Goal: Task Accomplishment & Management: Use online tool/utility

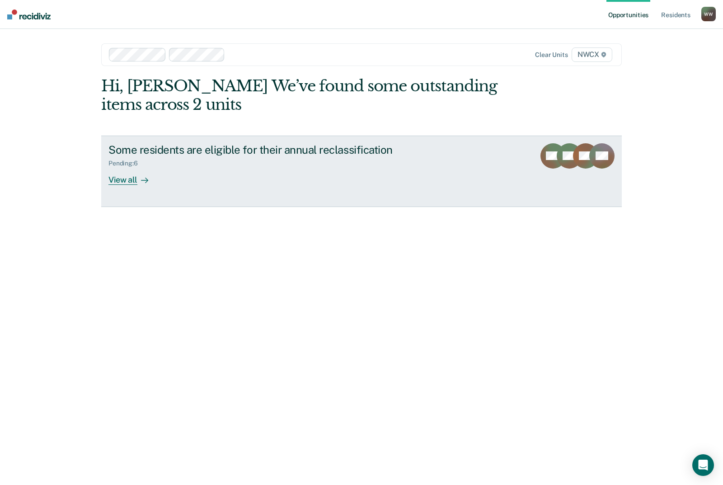
click at [140, 173] on div "View all" at bounding box center [134, 176] width 51 height 18
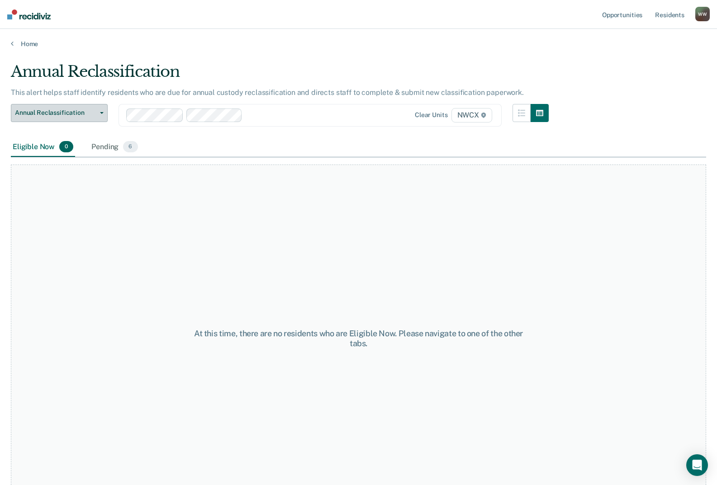
click at [57, 113] on span "Annual Reclassification" at bounding box center [55, 113] width 81 height 8
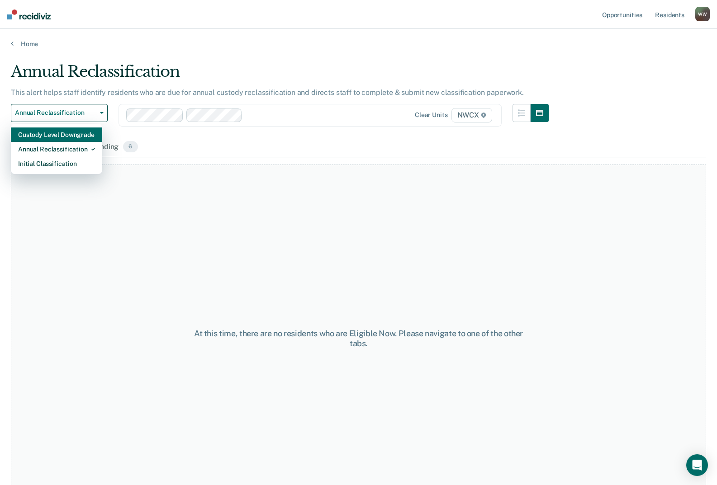
click at [52, 139] on div "Custody Level Downgrade" at bounding box center [56, 135] width 77 height 14
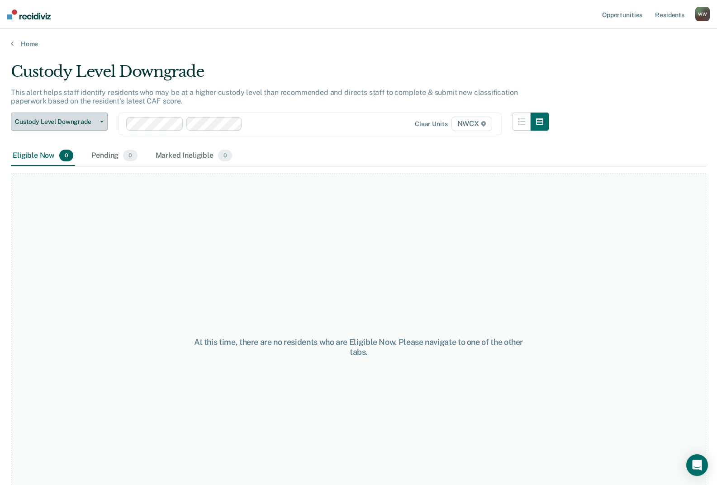
click at [71, 127] on button "Custody Level Downgrade" at bounding box center [59, 122] width 97 height 18
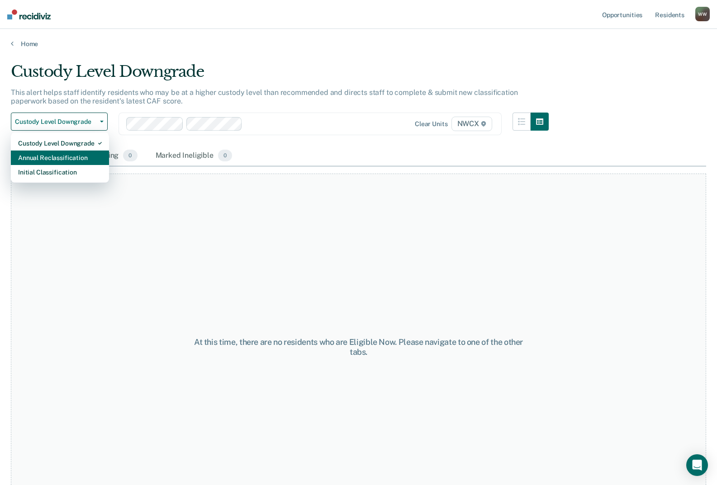
click at [71, 155] on div "Annual Reclassification" at bounding box center [60, 158] width 84 height 14
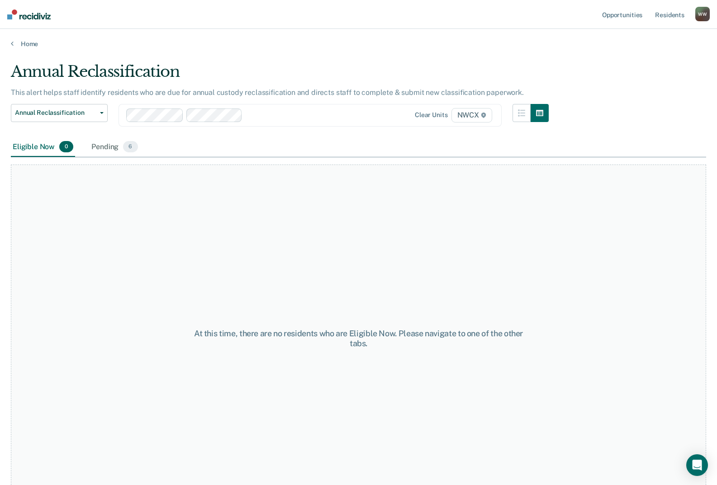
click at [90, 215] on div "At this time, there are no residents who are Eligible Now. Please navigate to o…" at bounding box center [358, 339] width 695 height 348
click at [118, 144] on div "Pending 6" at bounding box center [115, 147] width 50 height 20
